Goal: Task Accomplishment & Management: Complete application form

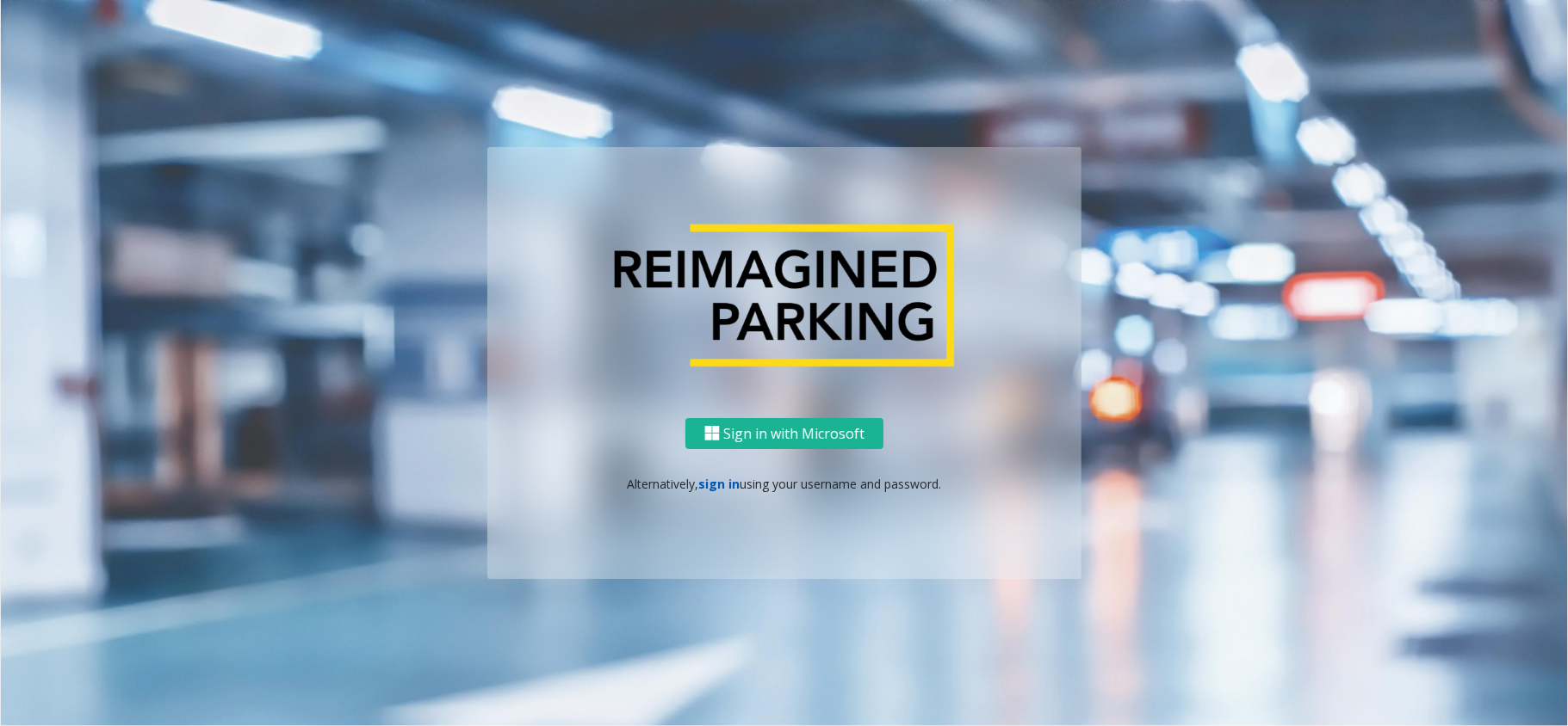
click at [717, 487] on link "sign in" at bounding box center [719, 484] width 41 height 17
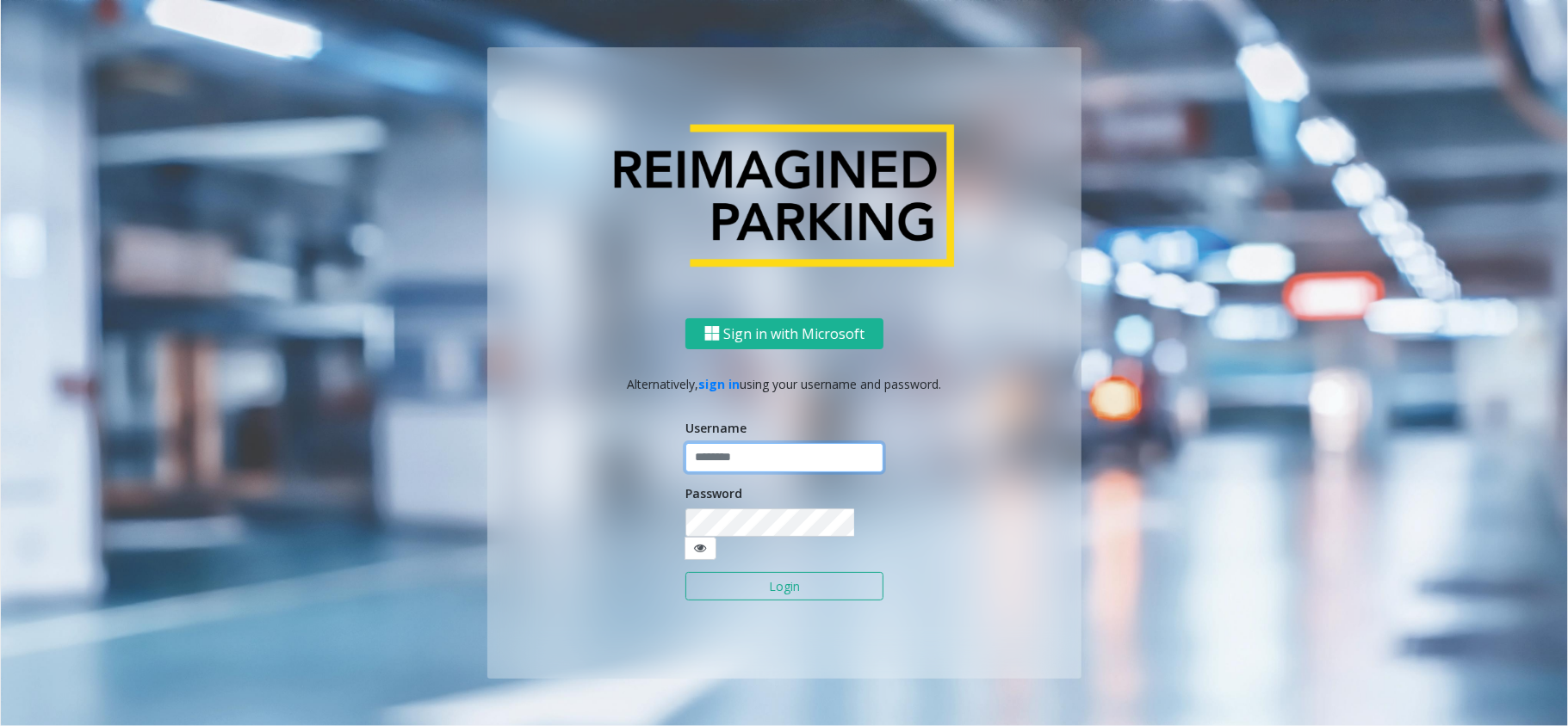
click at [726, 472] on input "text" at bounding box center [784, 458] width 198 height 30
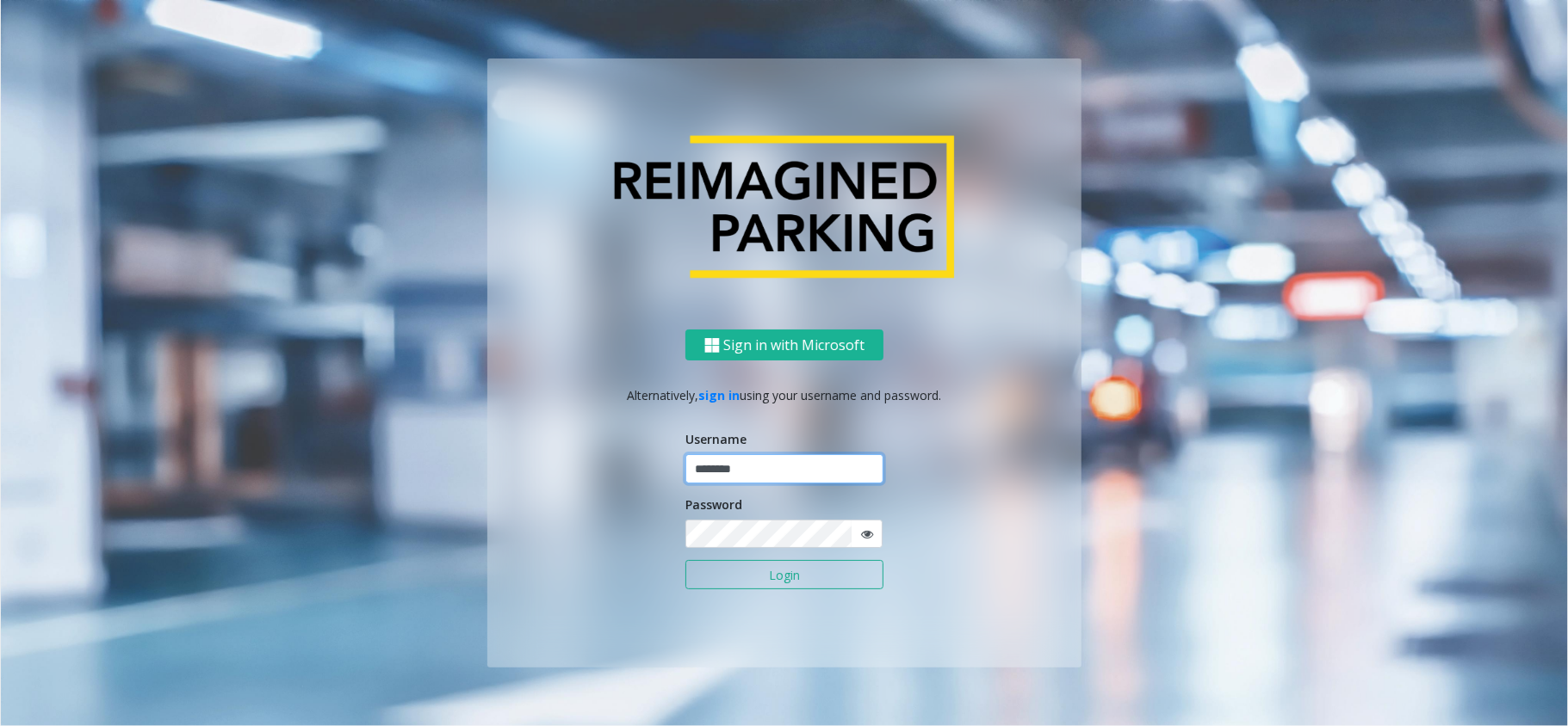
type input "********"
click at [737, 568] on button "Login" at bounding box center [784, 575] width 198 height 30
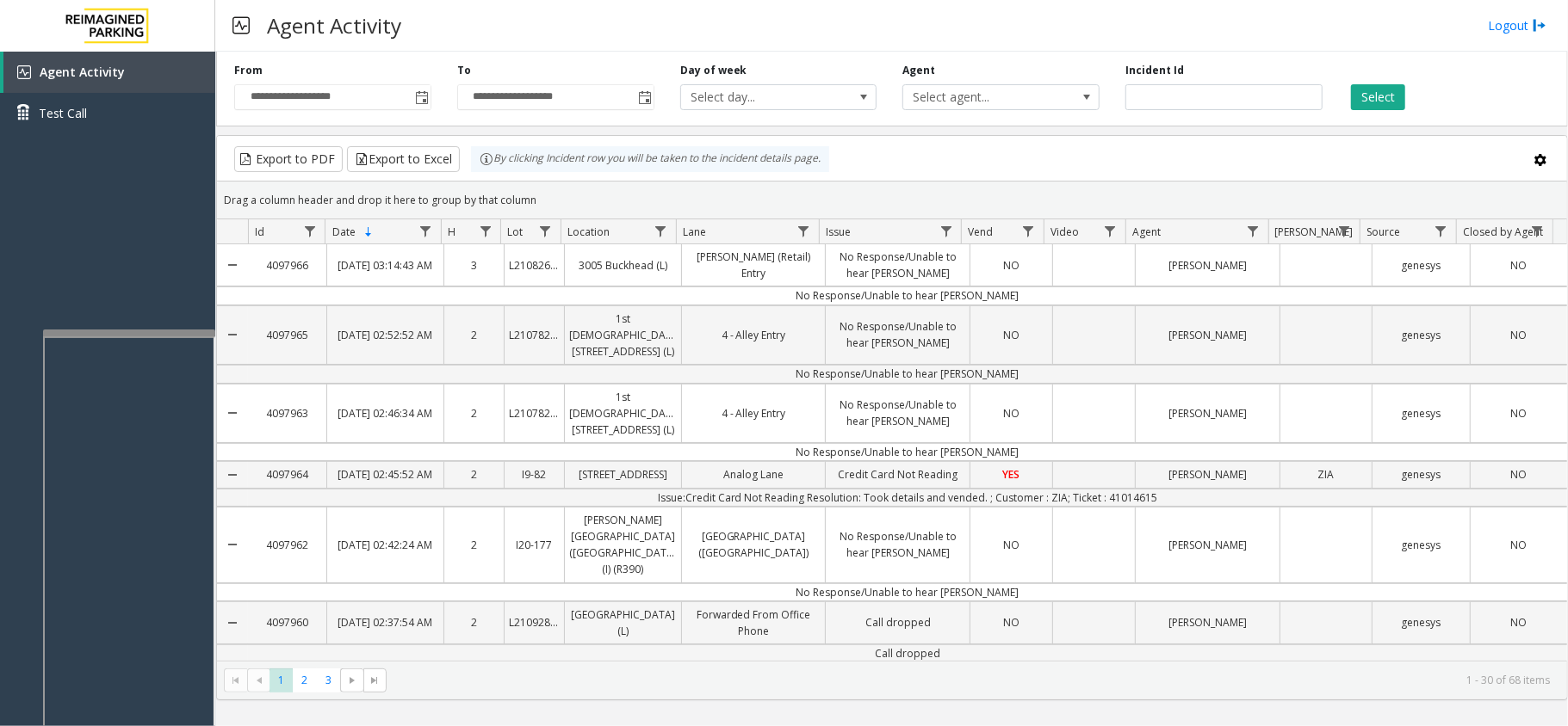
click at [177, 330] on div at bounding box center [129, 333] width 172 height 7
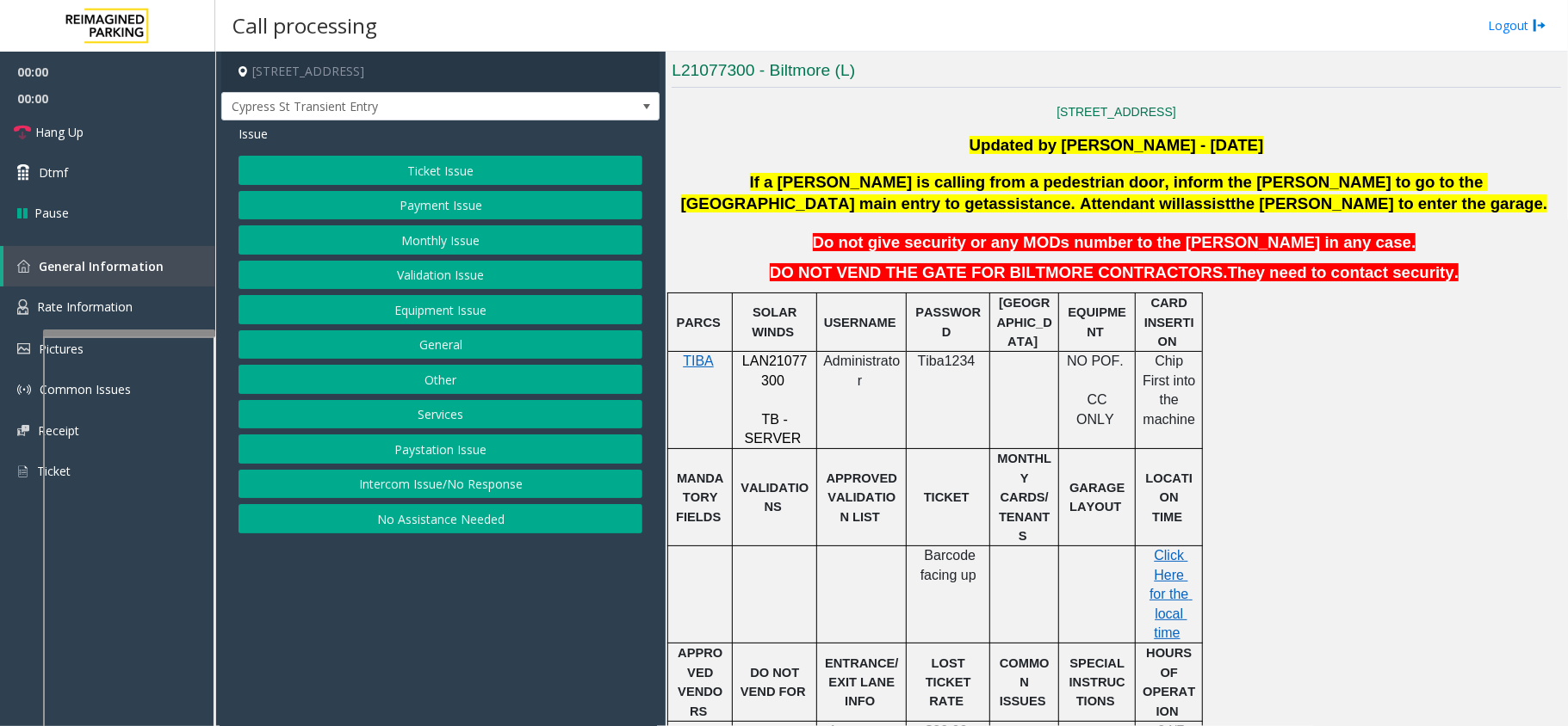
scroll to position [459, 0]
click at [789, 362] on span "LAN21077300" at bounding box center [775, 369] width 65 height 33
copy p "LAN21077300"
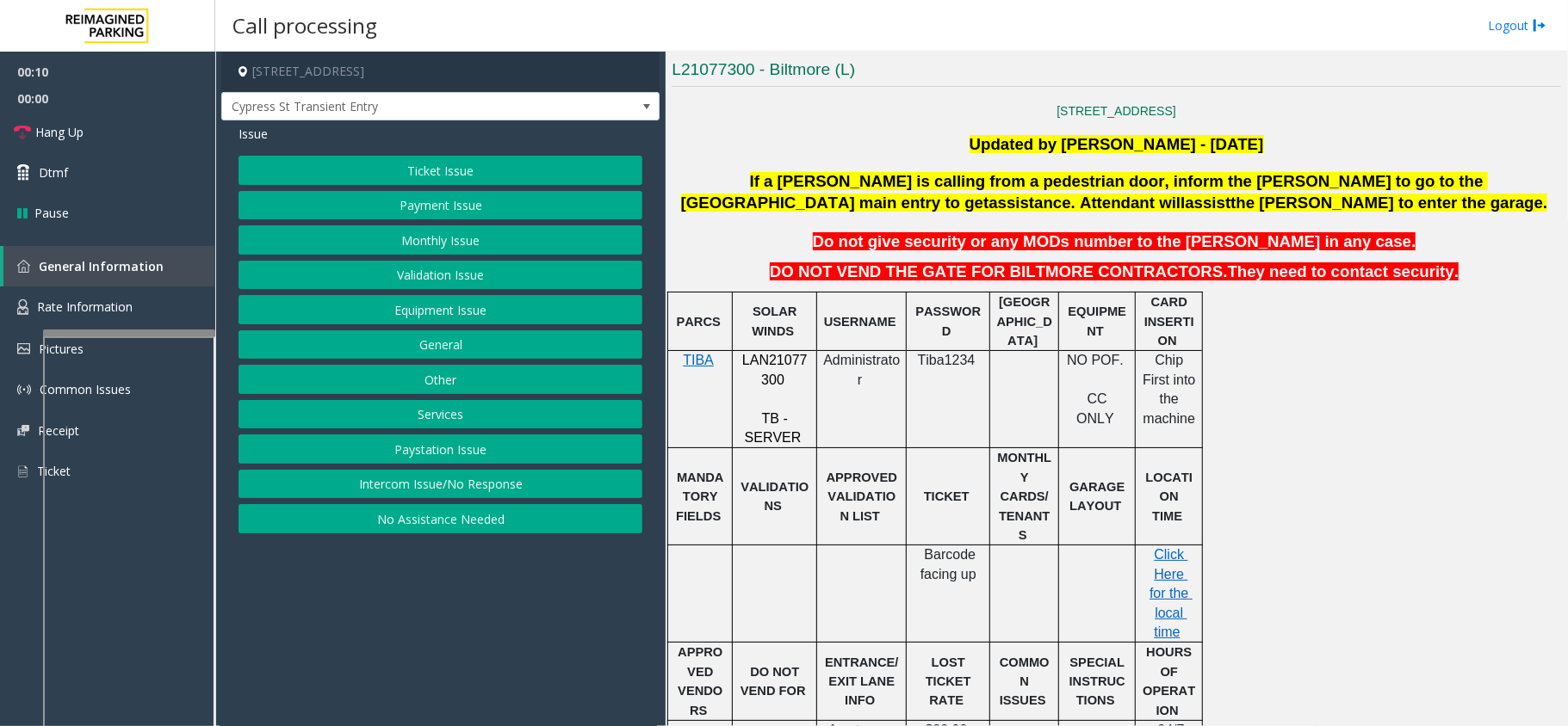
click at [408, 88] on h4 "[STREET_ADDRESS]" at bounding box center [441, 71] width 439 height 40
click at [408, 97] on span "Cypress St Transient Entry" at bounding box center [396, 106] width 350 height 28
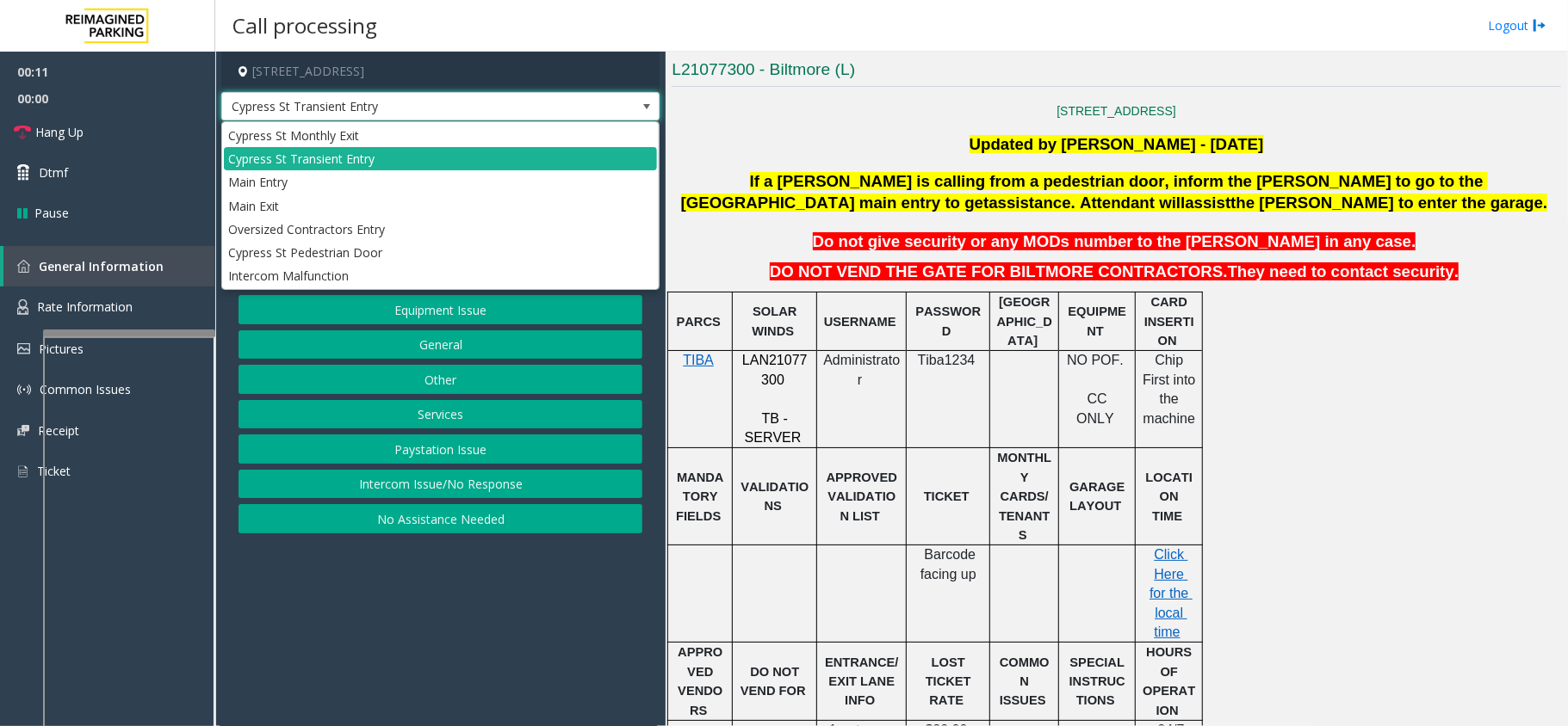
click at [408, 97] on span "Cypress St Transient Entry" at bounding box center [396, 106] width 350 height 28
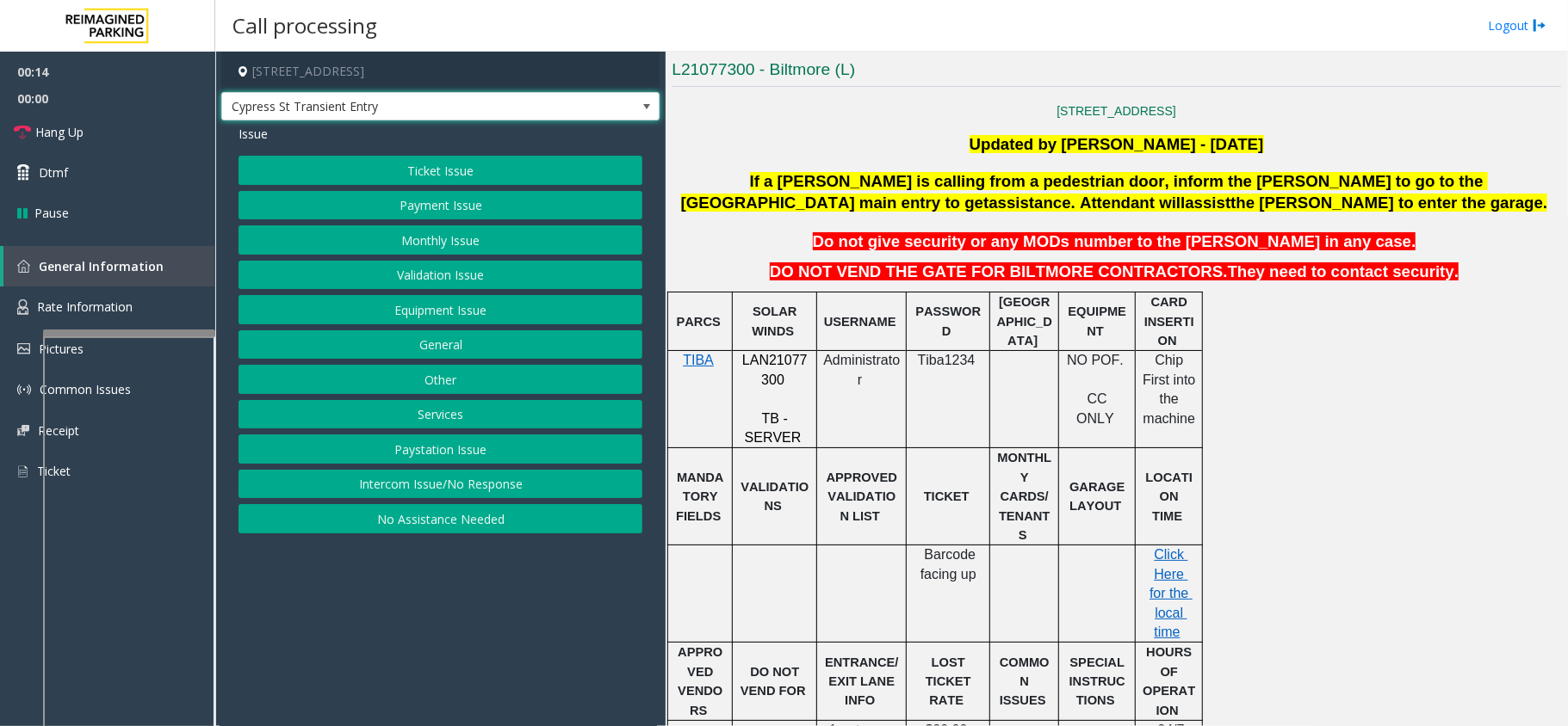
scroll to position [344, 0]
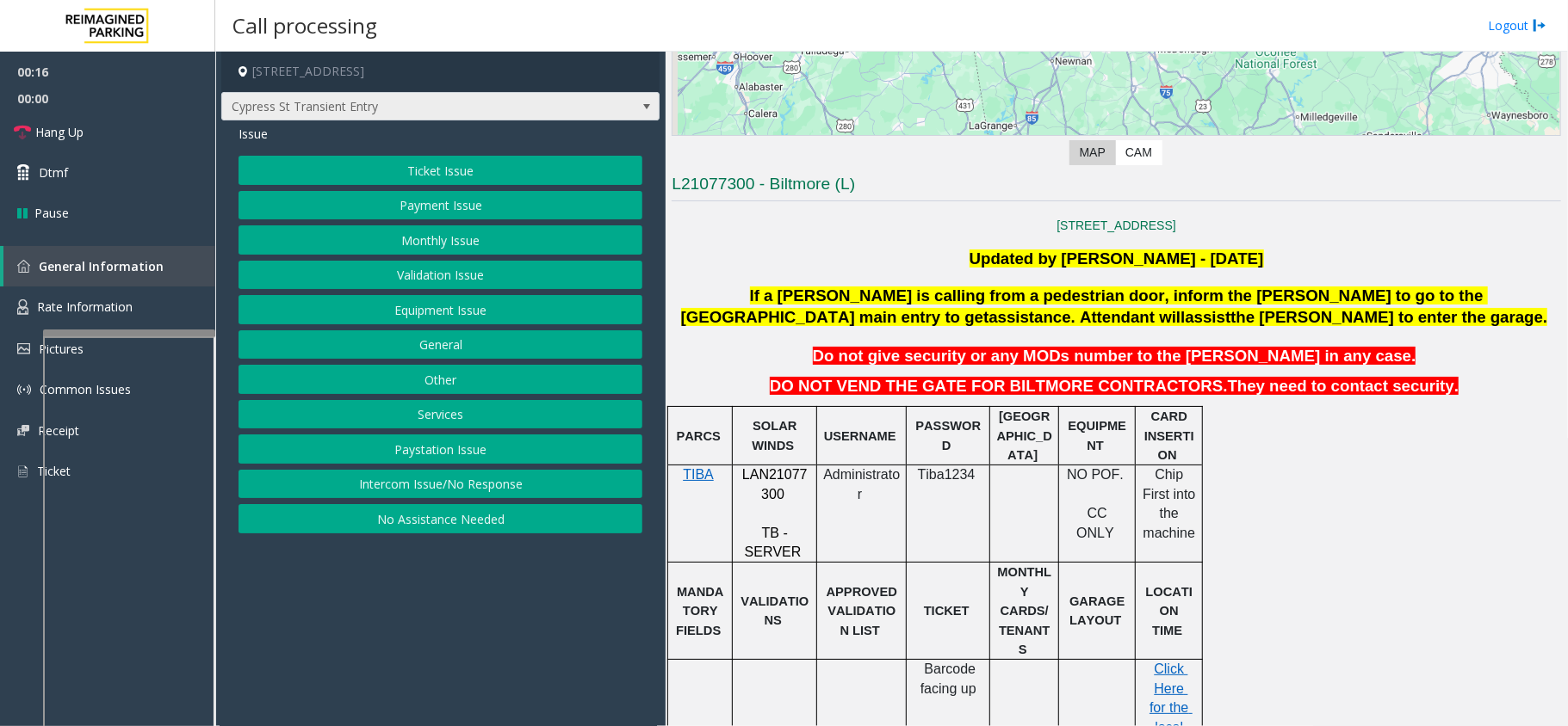
drag, startPoint x: 587, startPoint y: 81, endPoint x: 587, endPoint y: 94, distance: 13.0
click at [587, 92] on div "[STREET_ADDRESS] Cypress St Transient Entry Issue Ticket Issue Payment Issue Mo…" at bounding box center [441, 297] width 439 height 491
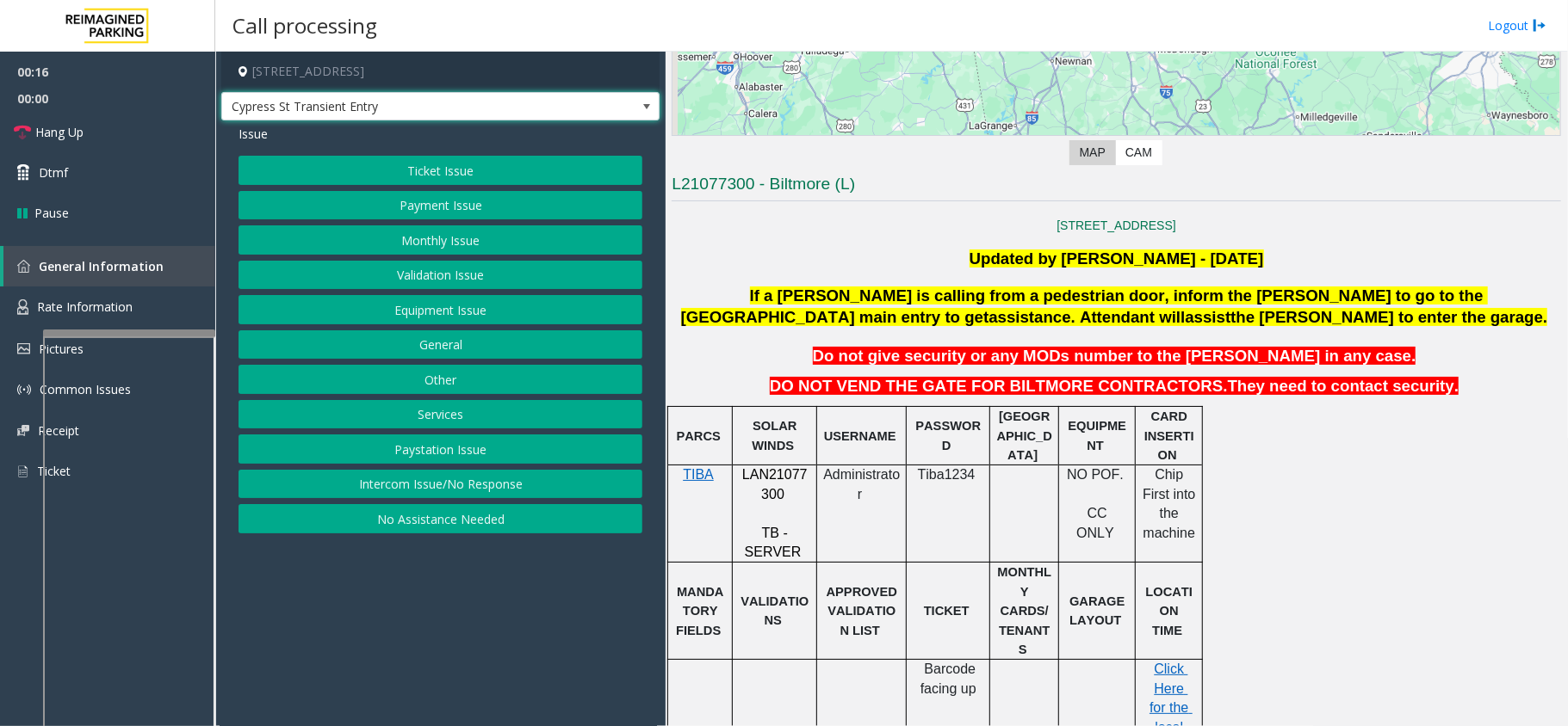
click at [587, 94] on span "Cypress St Transient Entry" at bounding box center [441, 106] width 439 height 30
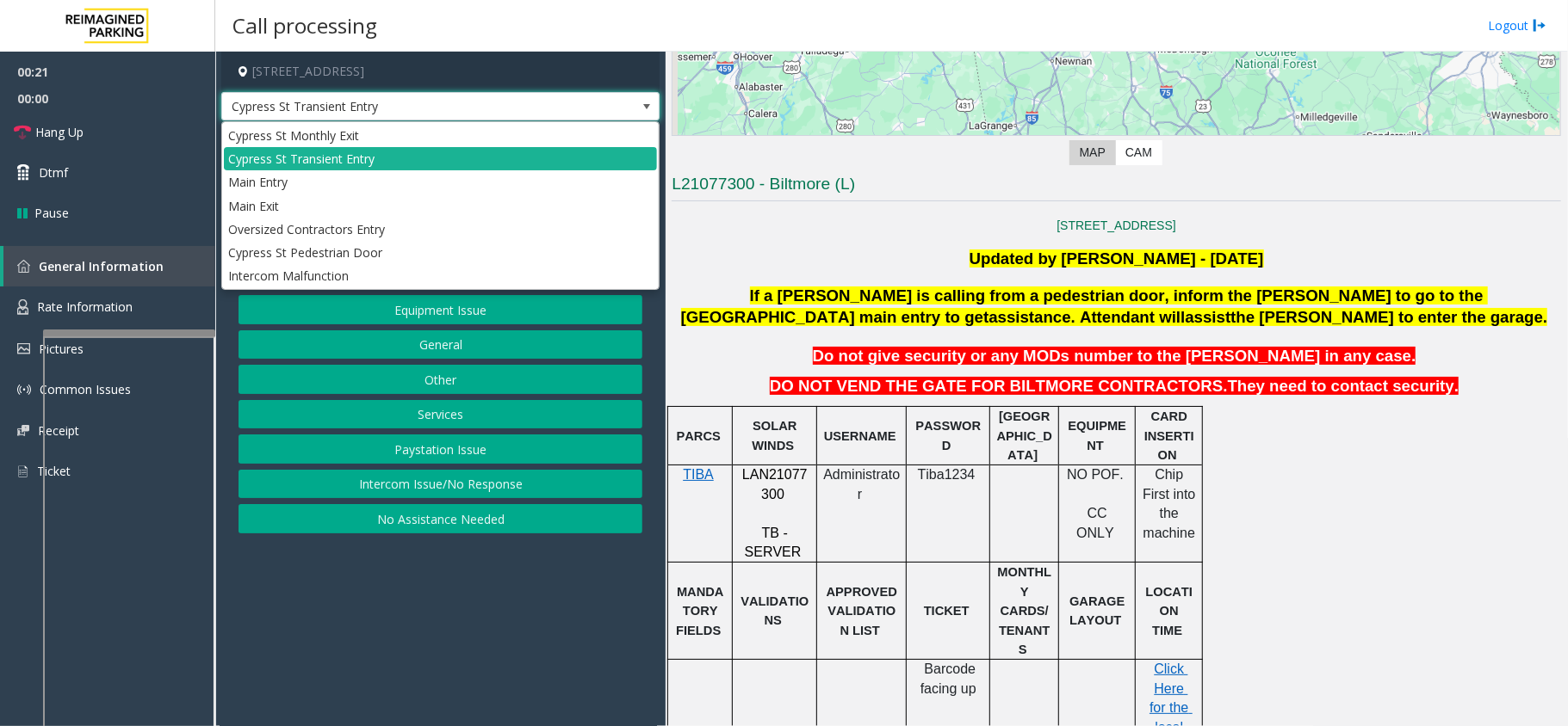
click at [587, 104] on span "Cypress St Transient Entry" at bounding box center [441, 106] width 439 height 30
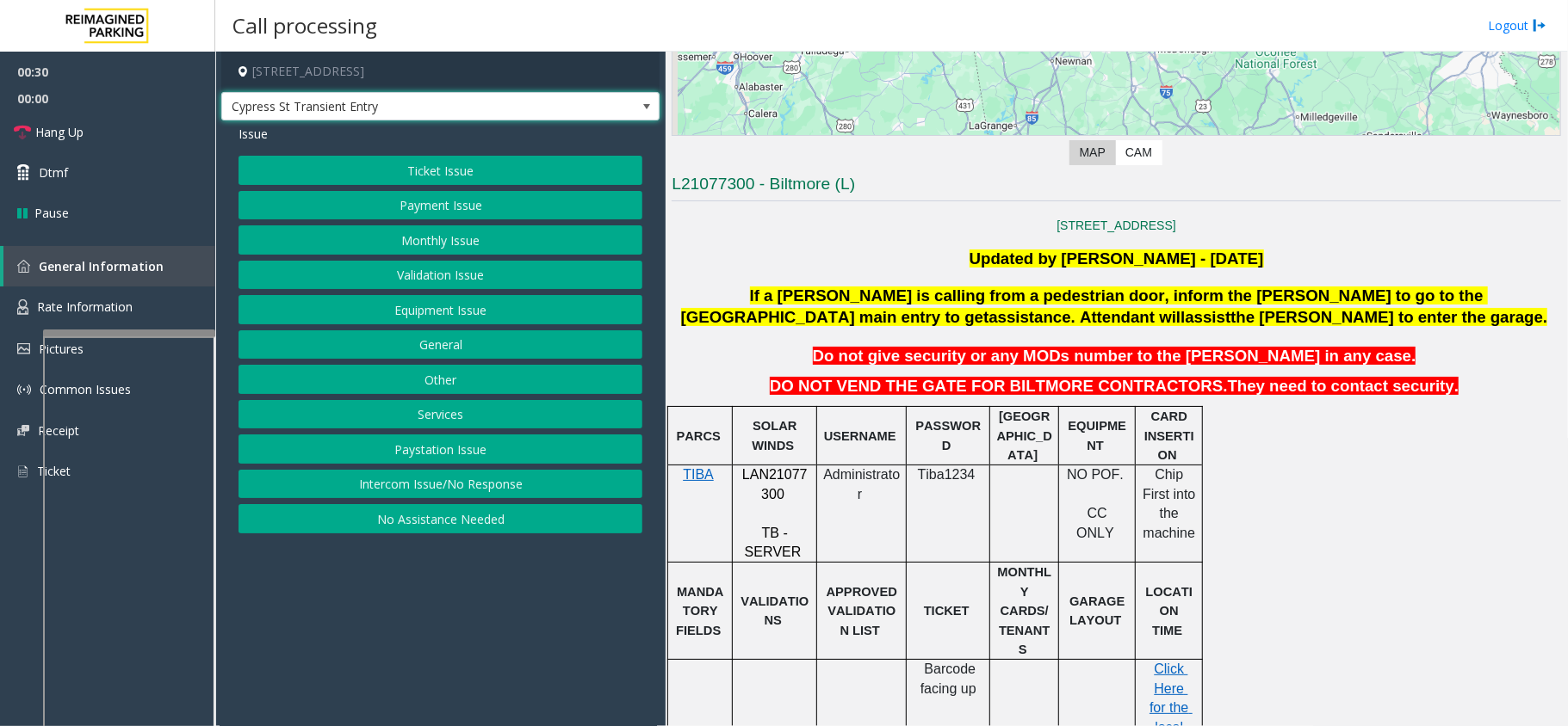
click at [453, 166] on button "Ticket Issue" at bounding box center [441, 170] width 404 height 30
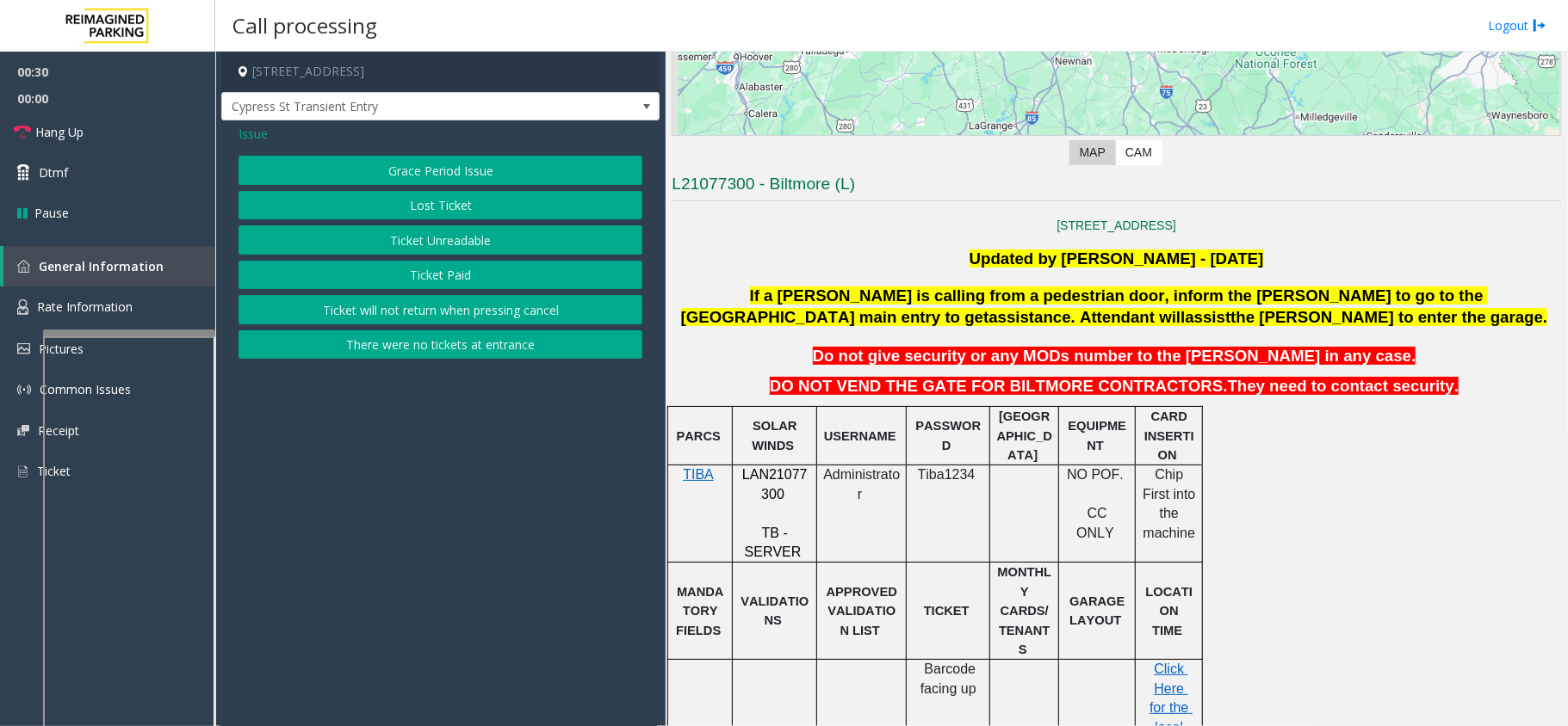
click at [432, 337] on button "There were no tickets at entrance" at bounding box center [441, 345] width 404 height 30
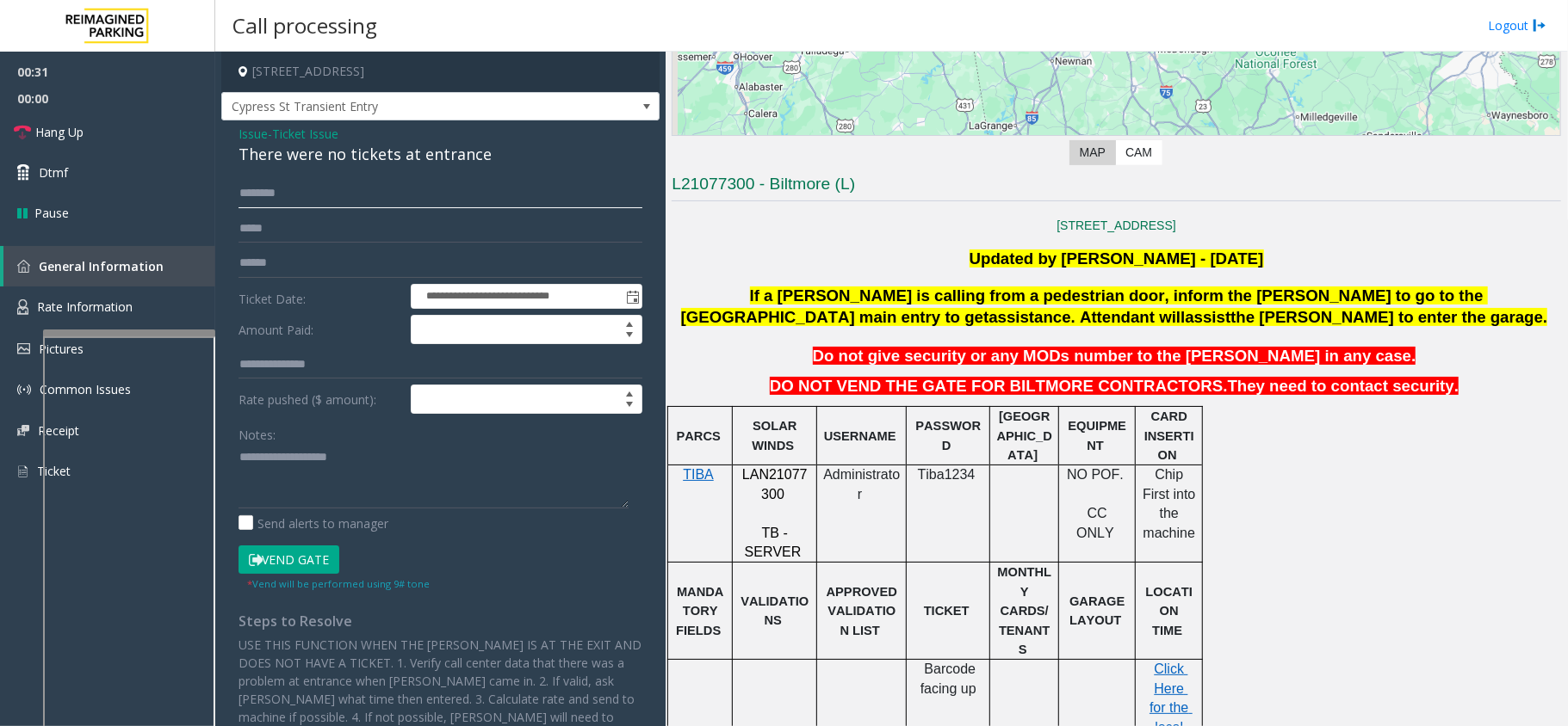
drag, startPoint x: 345, startPoint y: 183, endPoint x: 345, endPoint y: 193, distance: 10.0
click at [345, 193] on input "text" at bounding box center [441, 194] width 404 height 30
click at [332, 263] on input "text" at bounding box center [441, 263] width 404 height 30
type textarea "**********"
click at [394, 183] on input "text" at bounding box center [441, 194] width 404 height 30
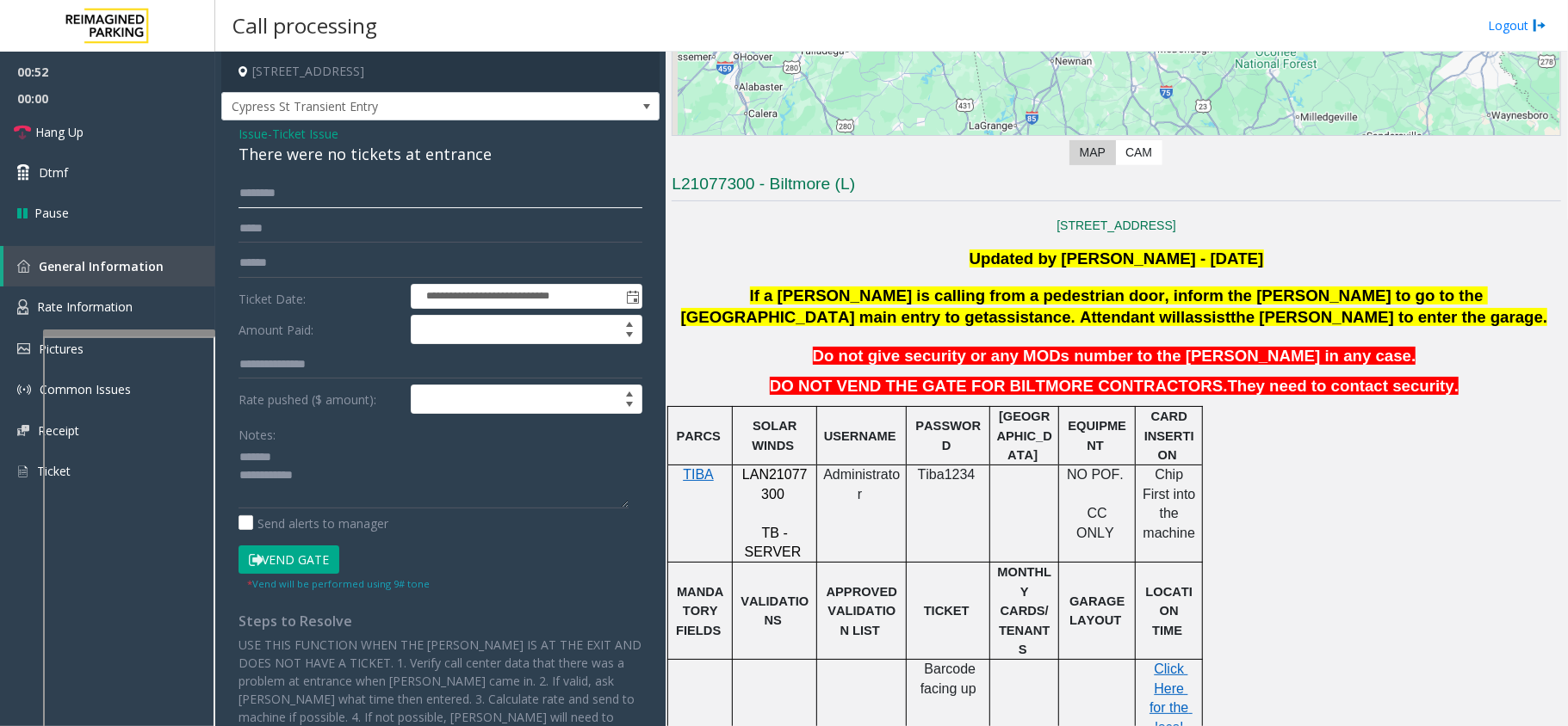
type input "********"
click at [305, 558] on button "Vend Gate" at bounding box center [289, 561] width 101 height 30
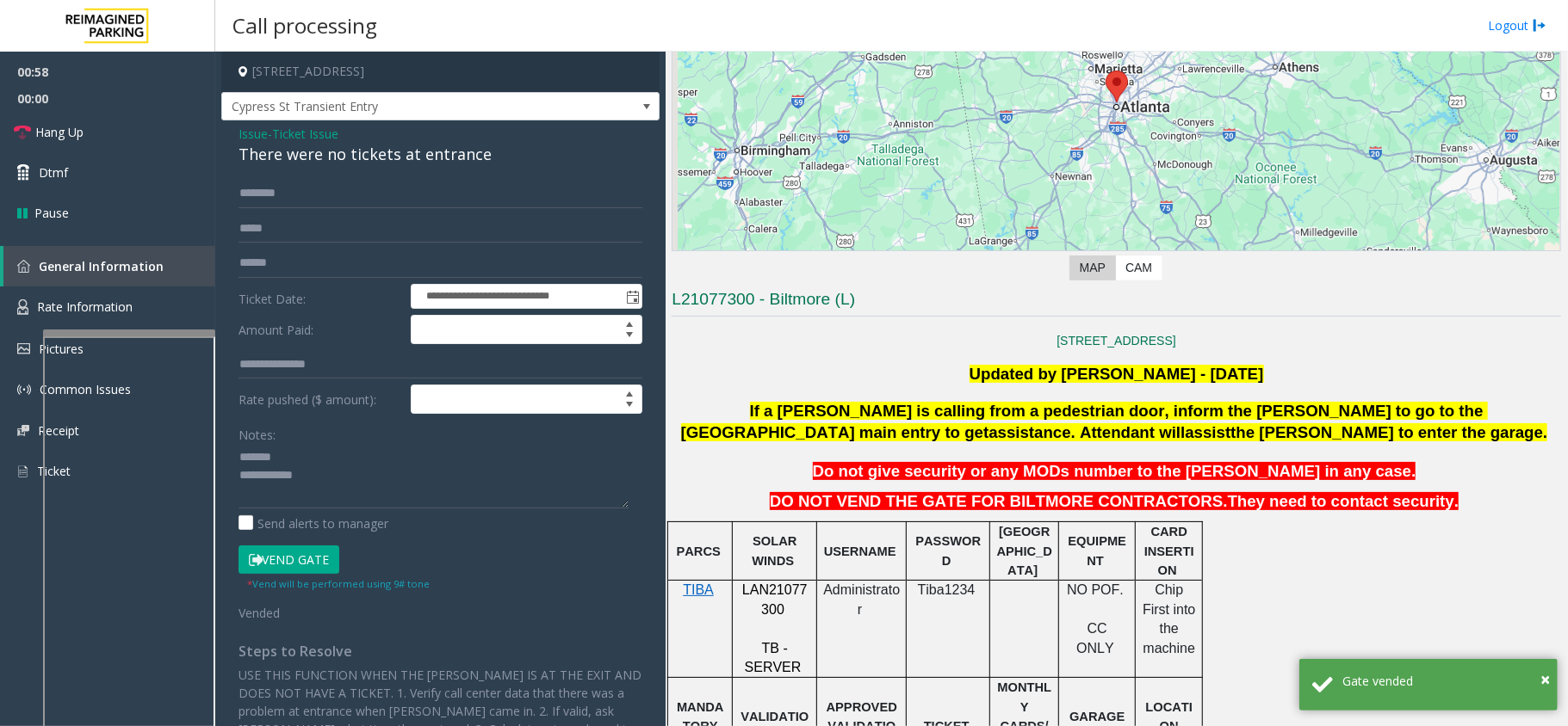
scroll to position [459, 0]
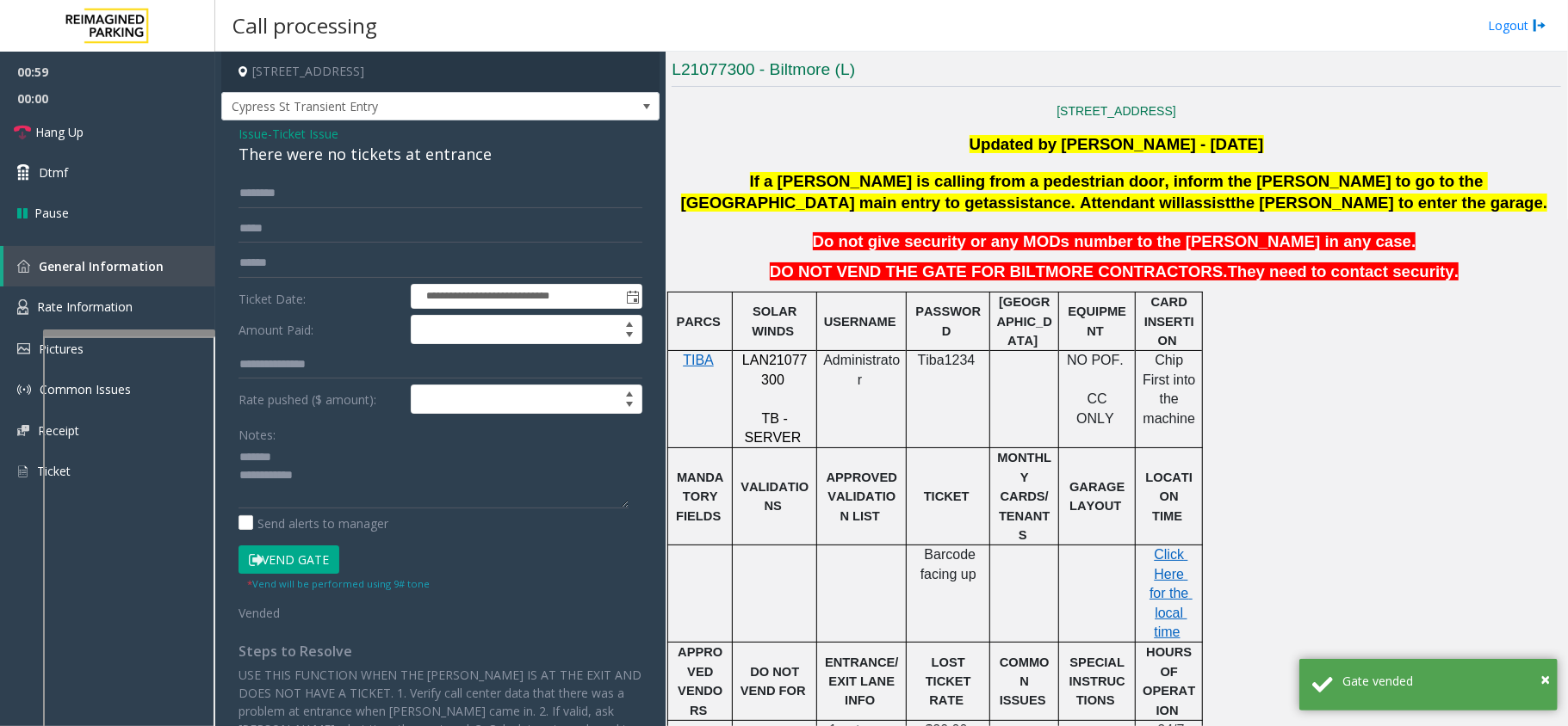
click at [349, 152] on div "There were no tickets at entrance" at bounding box center [441, 155] width 404 height 24
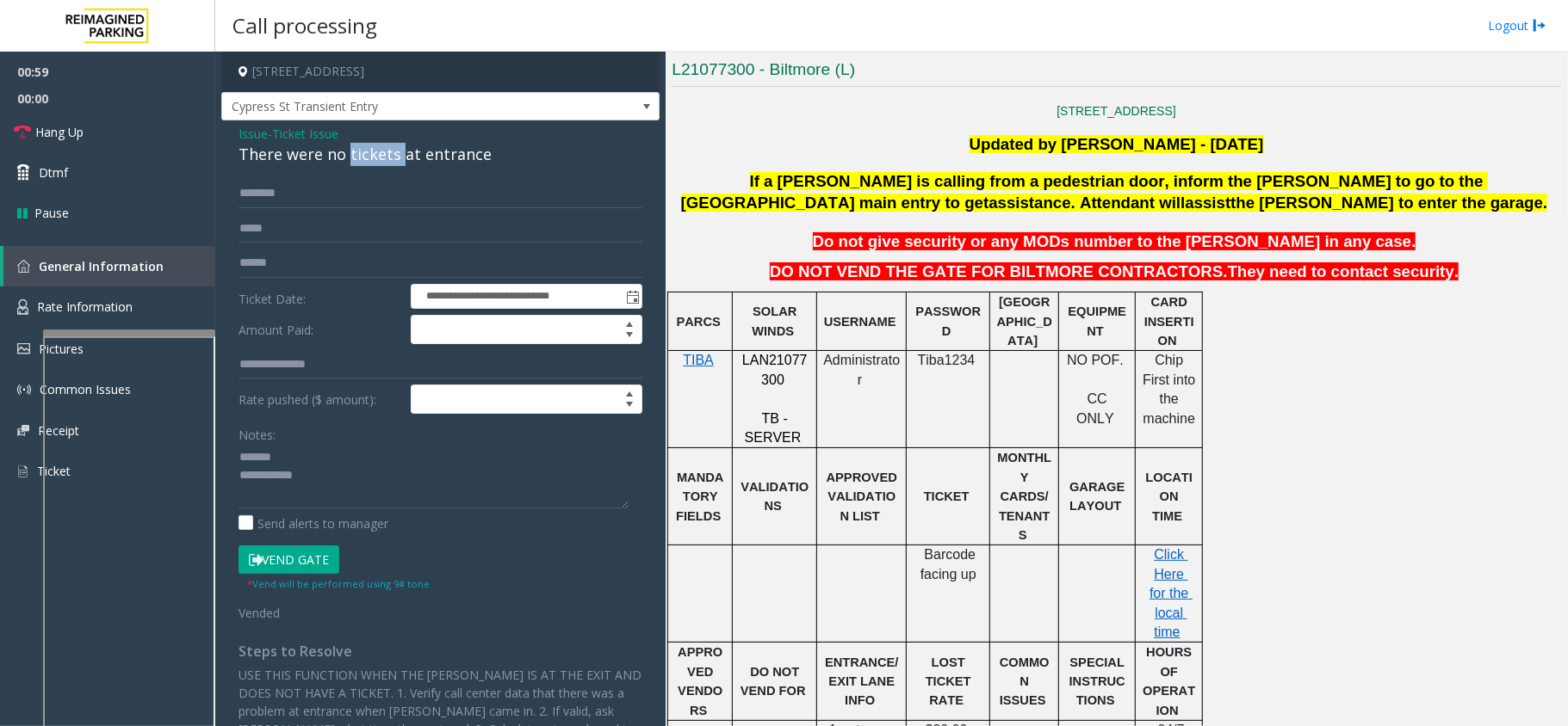
click at [349, 152] on div "There were no tickets at entrance" at bounding box center [441, 155] width 404 height 24
type textarea "**********"
click at [119, 133] on link "Hang Up" at bounding box center [107, 132] width 215 height 40
click at [315, 128] on span "Ticket Issue" at bounding box center [305, 134] width 66 height 18
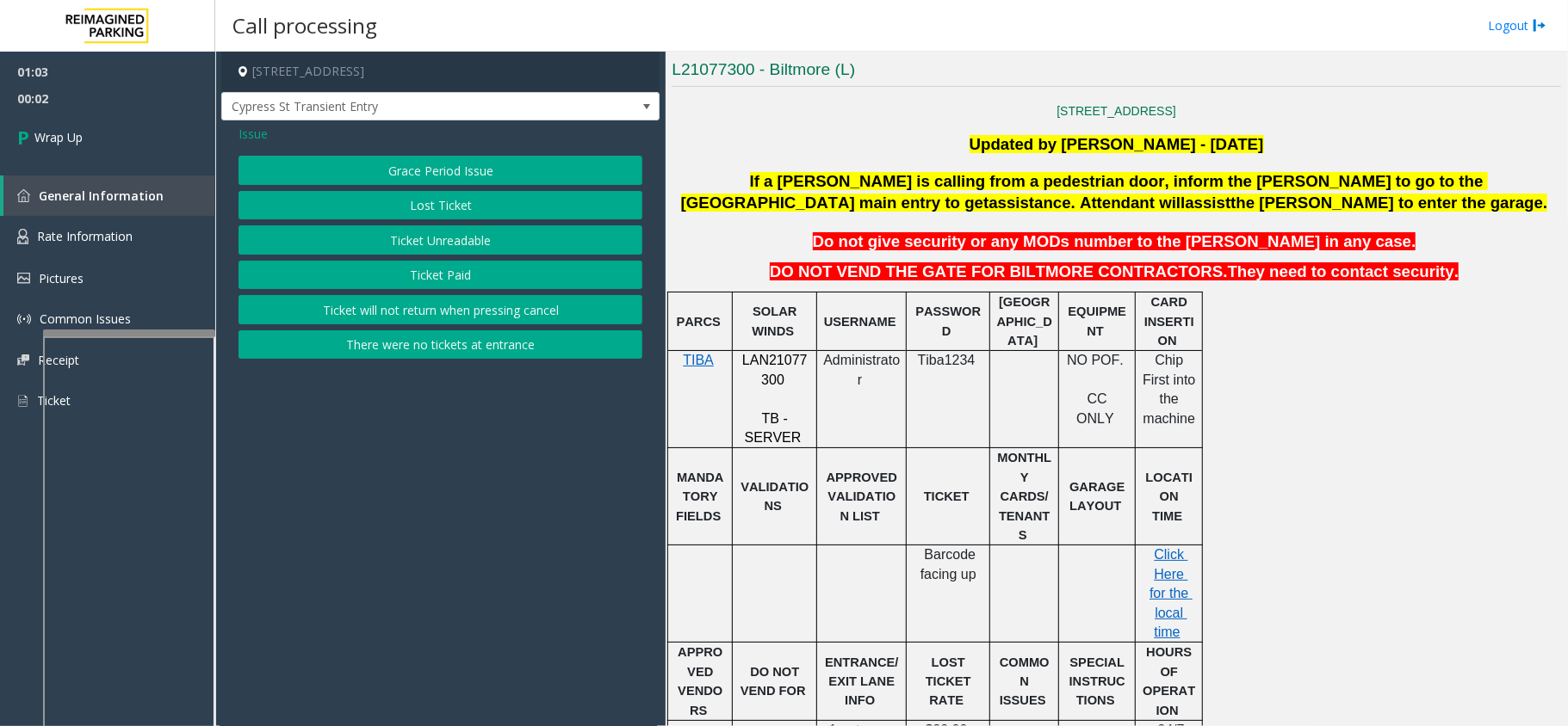
click at [259, 135] on span "Issue" at bounding box center [253, 134] width 30 height 18
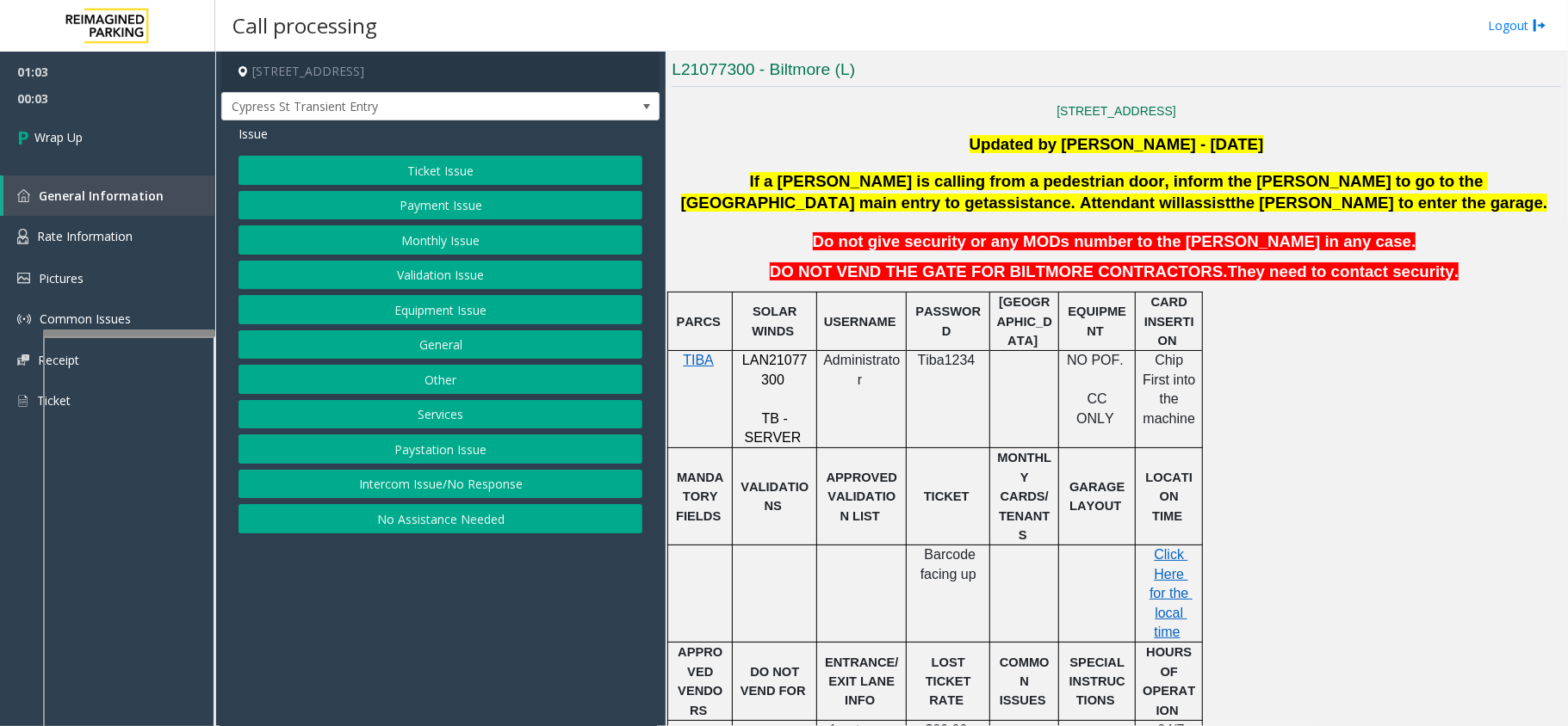
click at [440, 306] on button "Equipment Issue" at bounding box center [441, 310] width 404 height 30
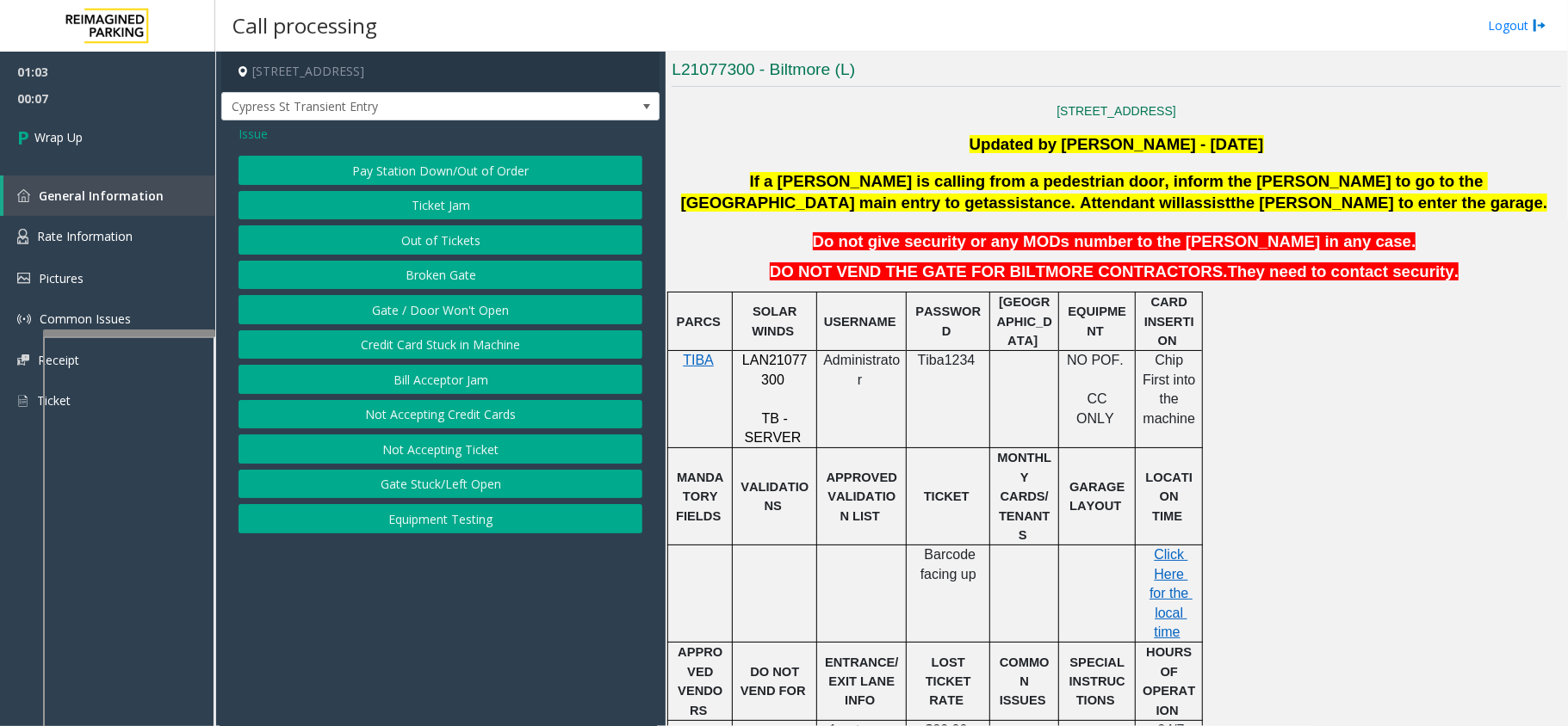
click at [398, 238] on button "Out of Tickets" at bounding box center [441, 240] width 404 height 30
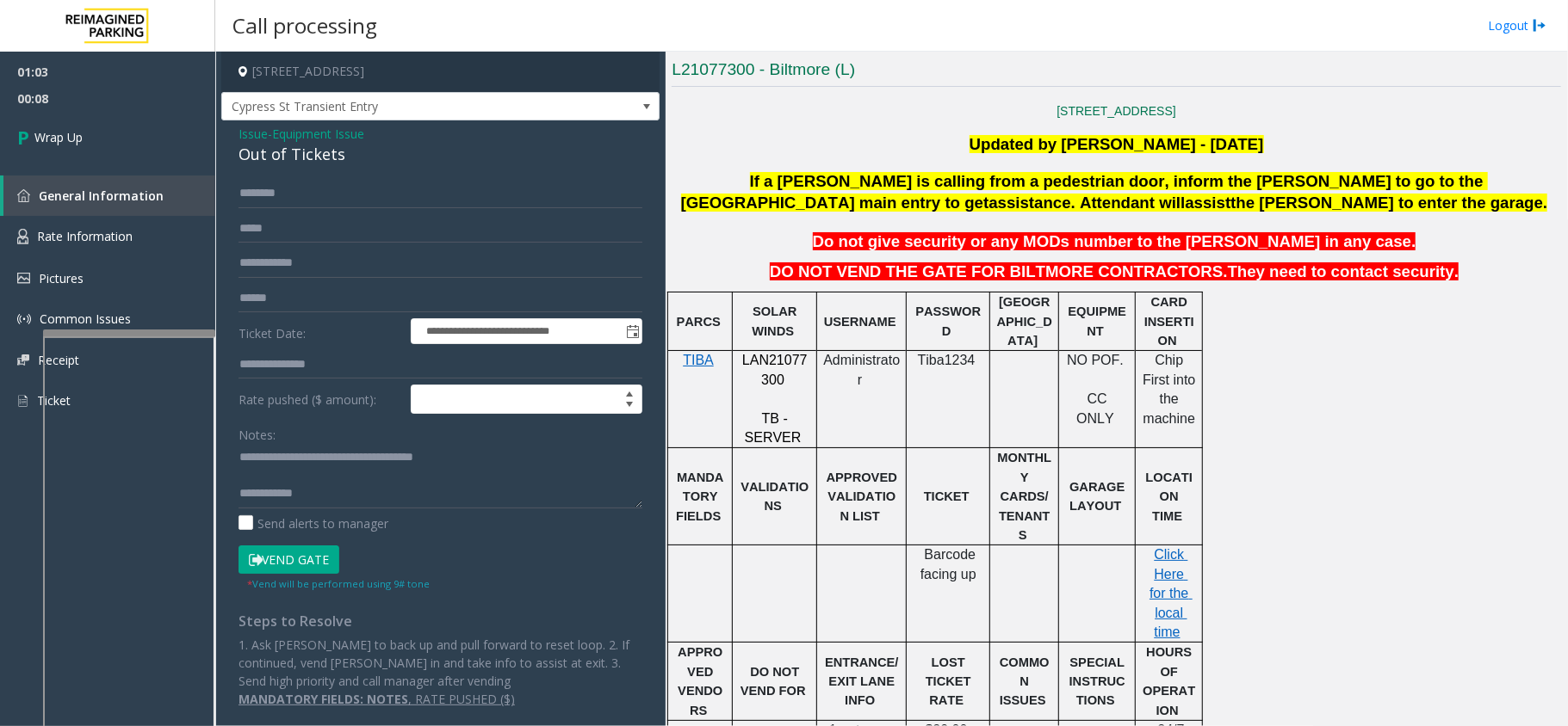
click at [283, 125] on span "Equipment Issue" at bounding box center [317, 134] width 92 height 18
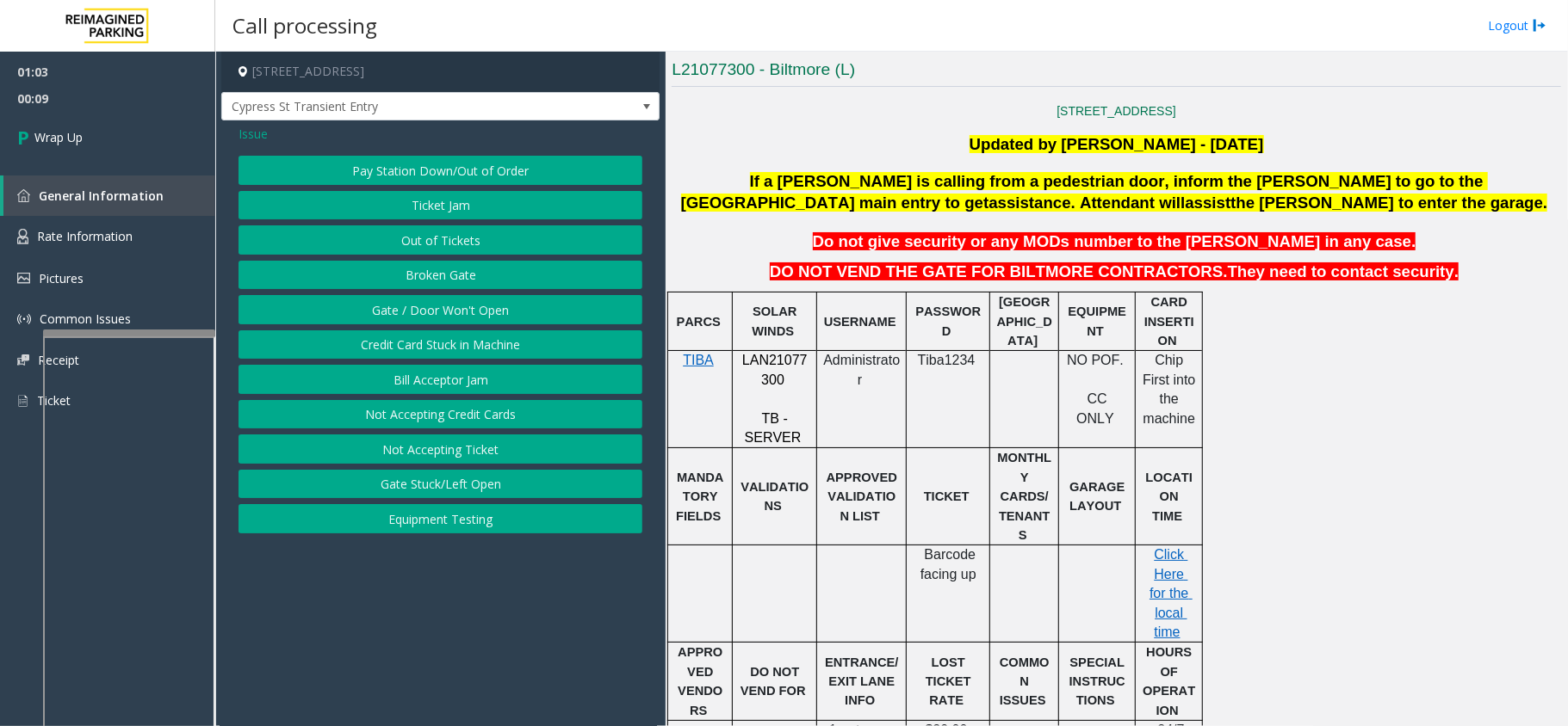
click at [258, 140] on span "Issue" at bounding box center [253, 134] width 30 height 18
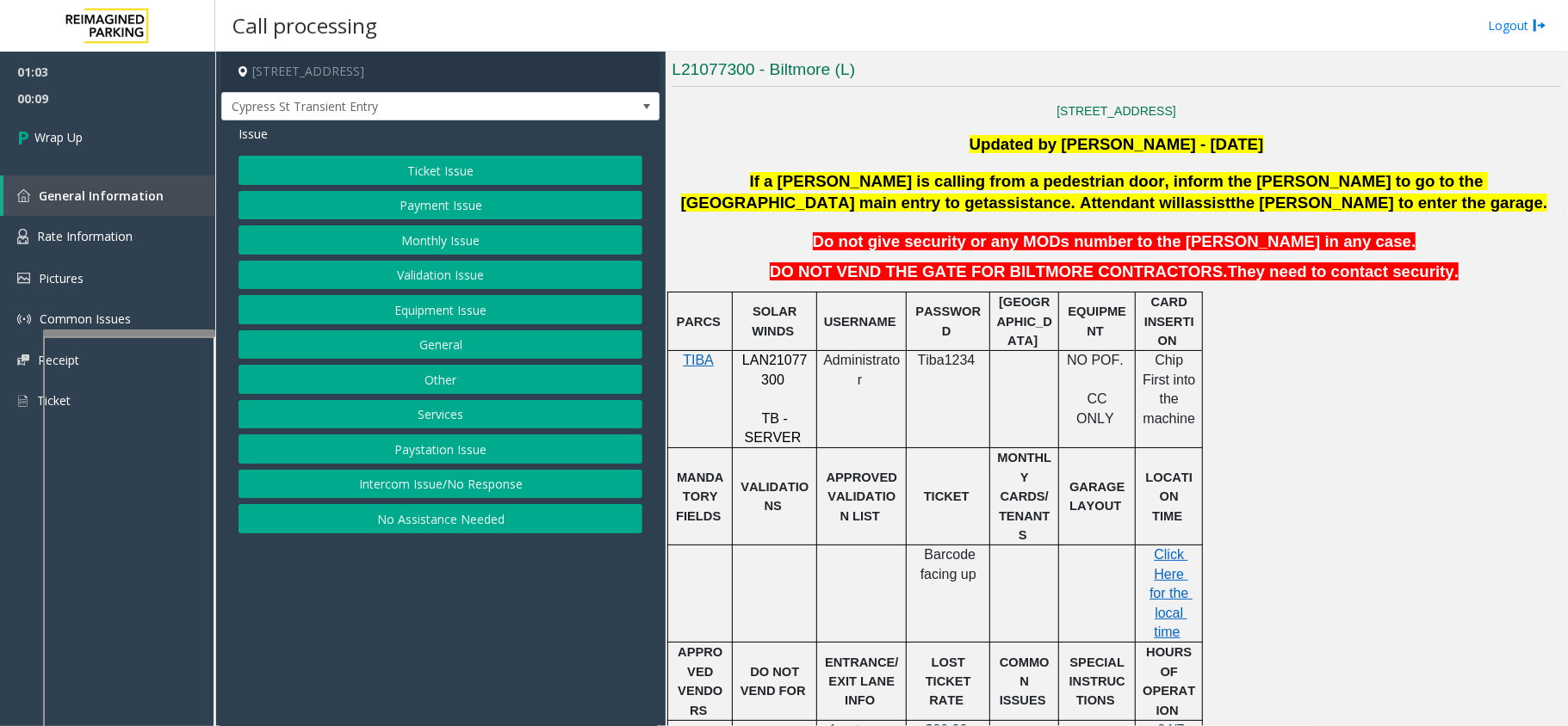
click at [390, 165] on button "Ticket Issue" at bounding box center [441, 170] width 404 height 30
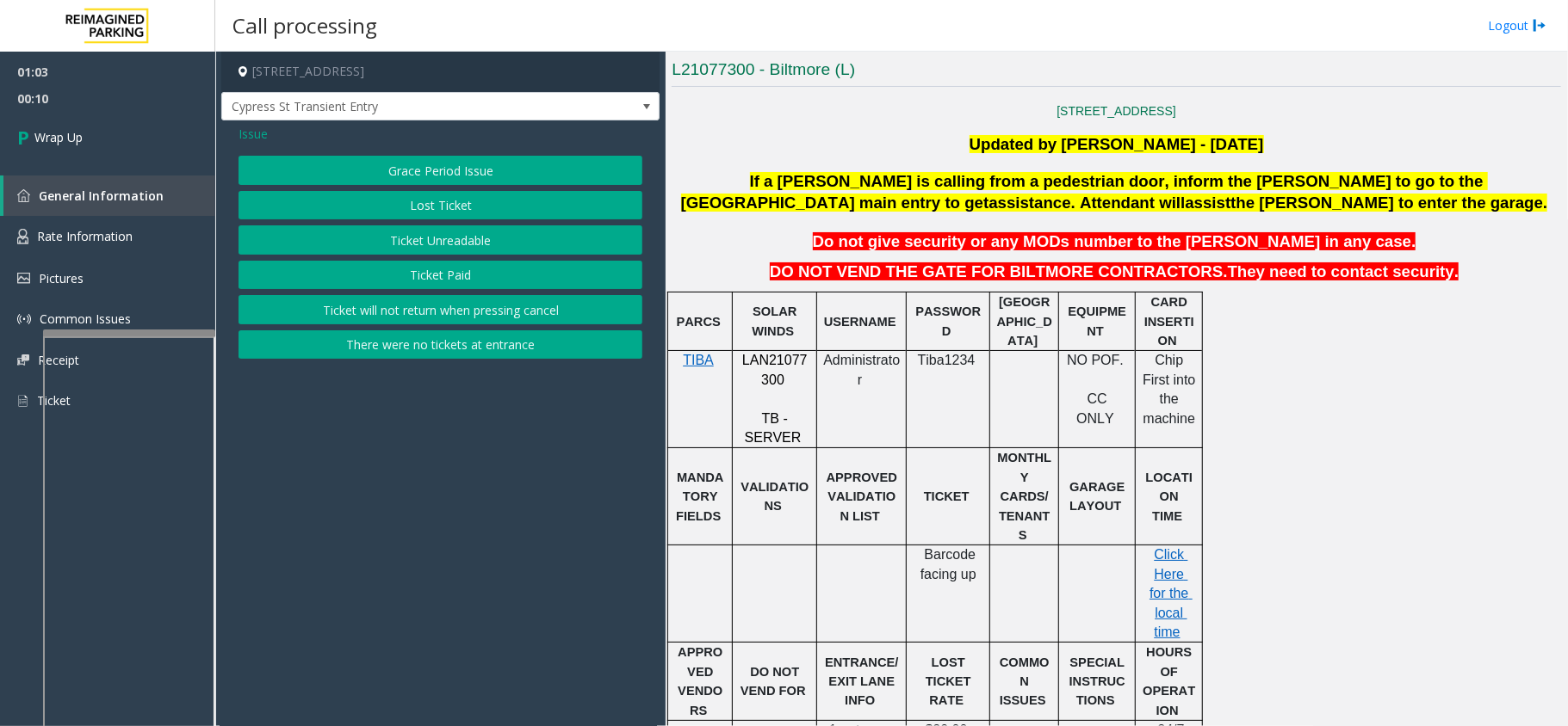
click at [420, 339] on button "There were no tickets at entrance" at bounding box center [441, 345] width 404 height 30
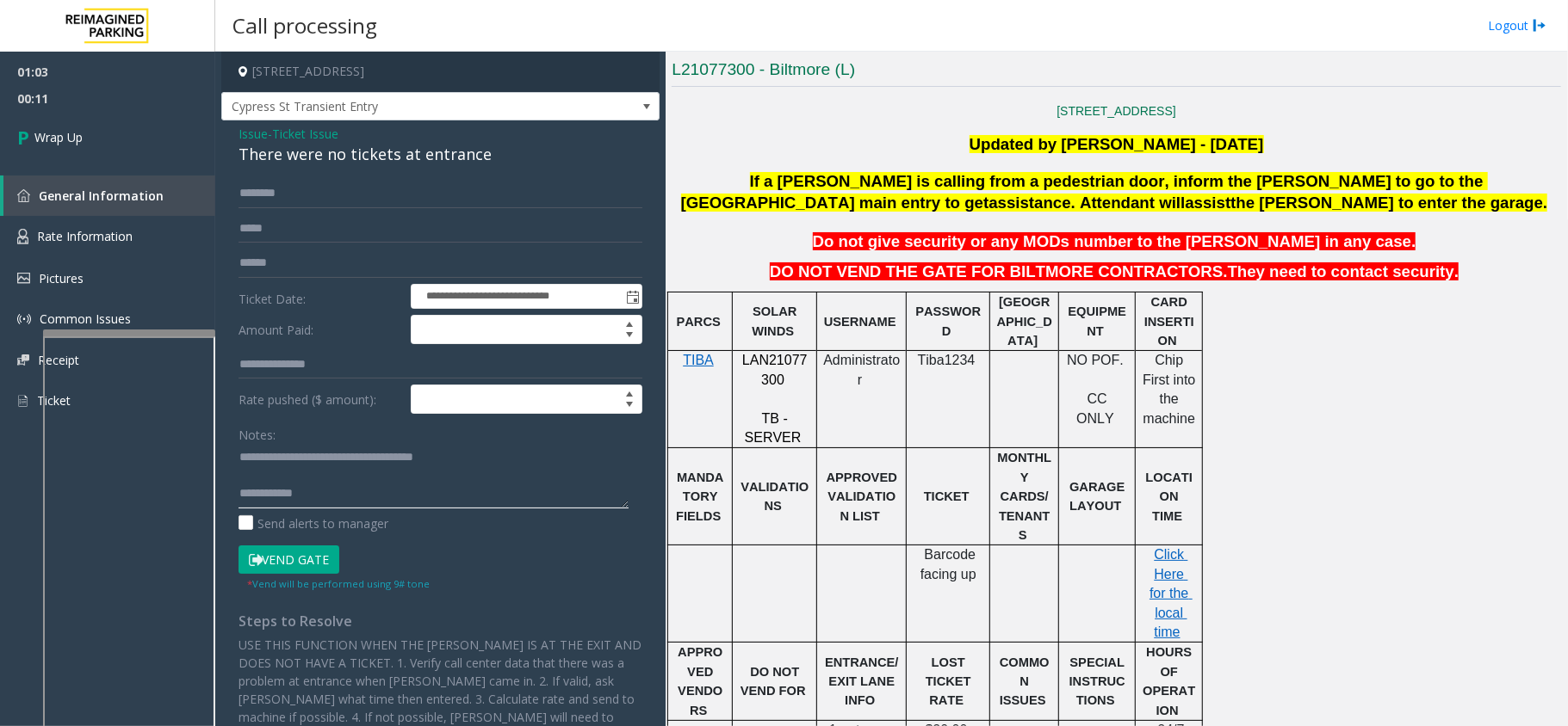
click at [344, 473] on textarea at bounding box center [434, 477] width 390 height 65
click at [342, 490] on textarea at bounding box center [434, 477] width 390 height 65
type textarea "**********"
click at [108, 115] on link "Wrap Up" at bounding box center [107, 138] width 215 height 51
